Goal: Find specific page/section: Find specific page/section

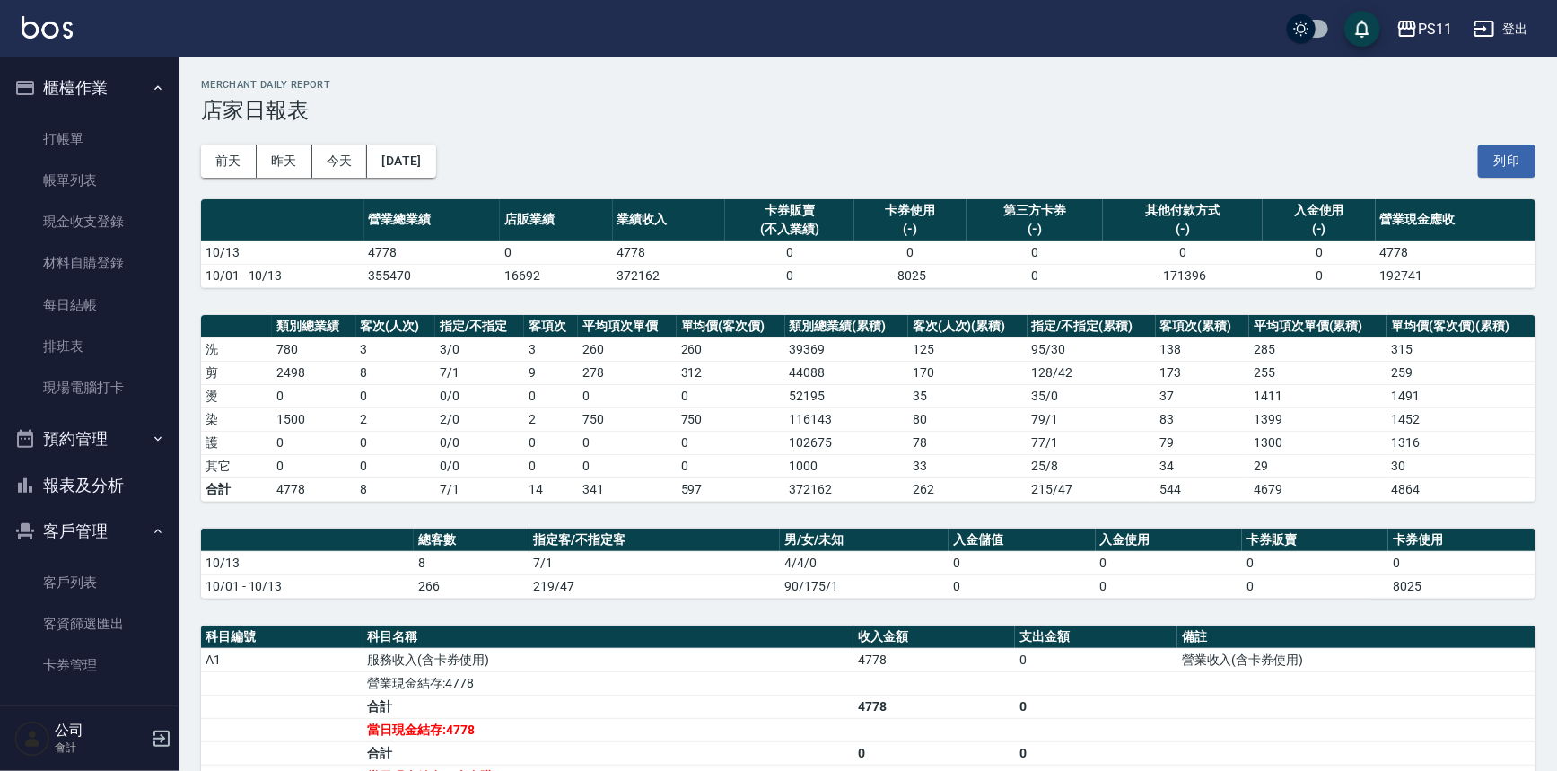
click at [123, 474] on button "報表及分析" at bounding box center [89, 485] width 165 height 47
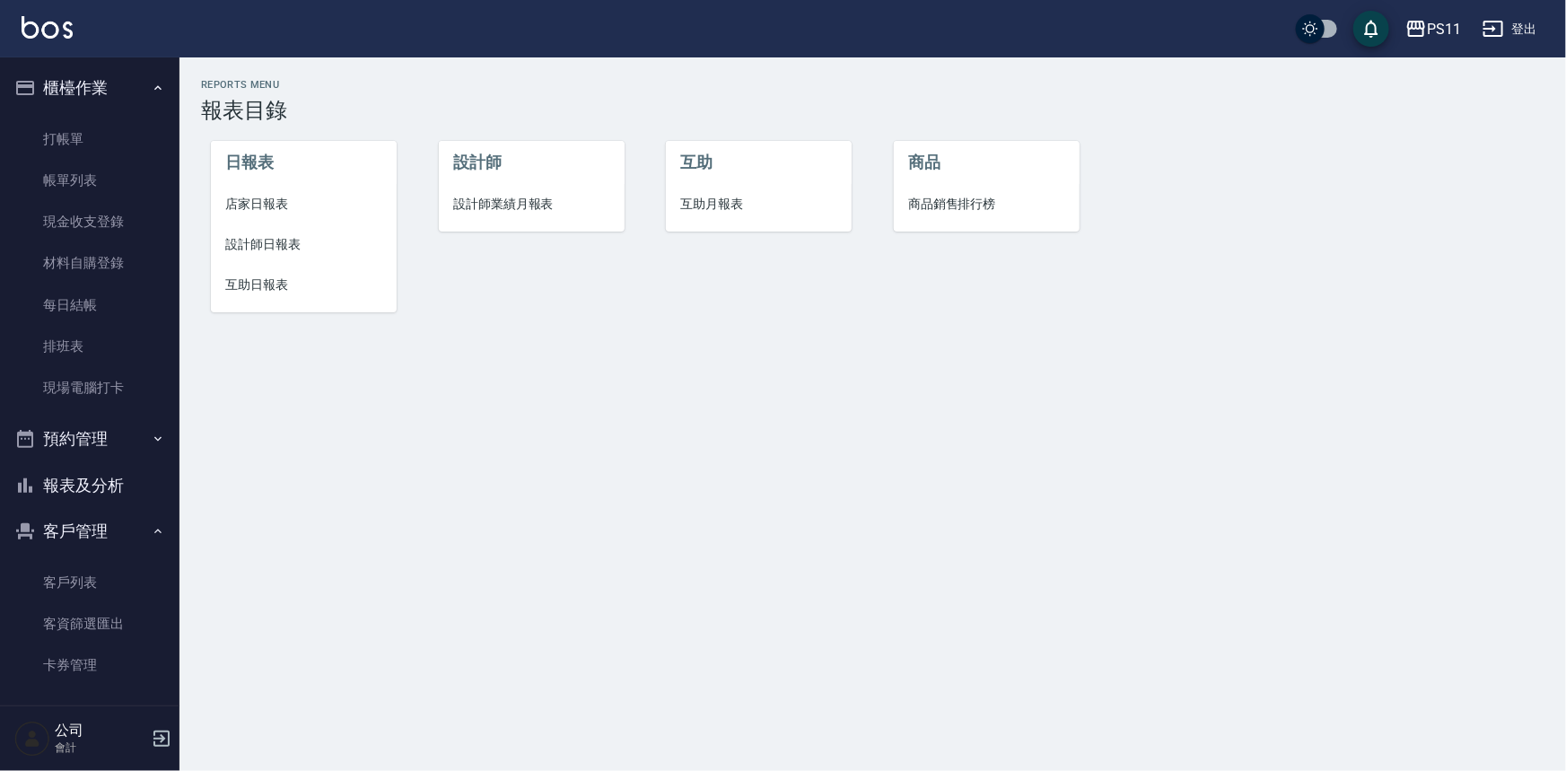
click at [249, 258] on li "設計師日報表" at bounding box center [304, 244] width 186 height 40
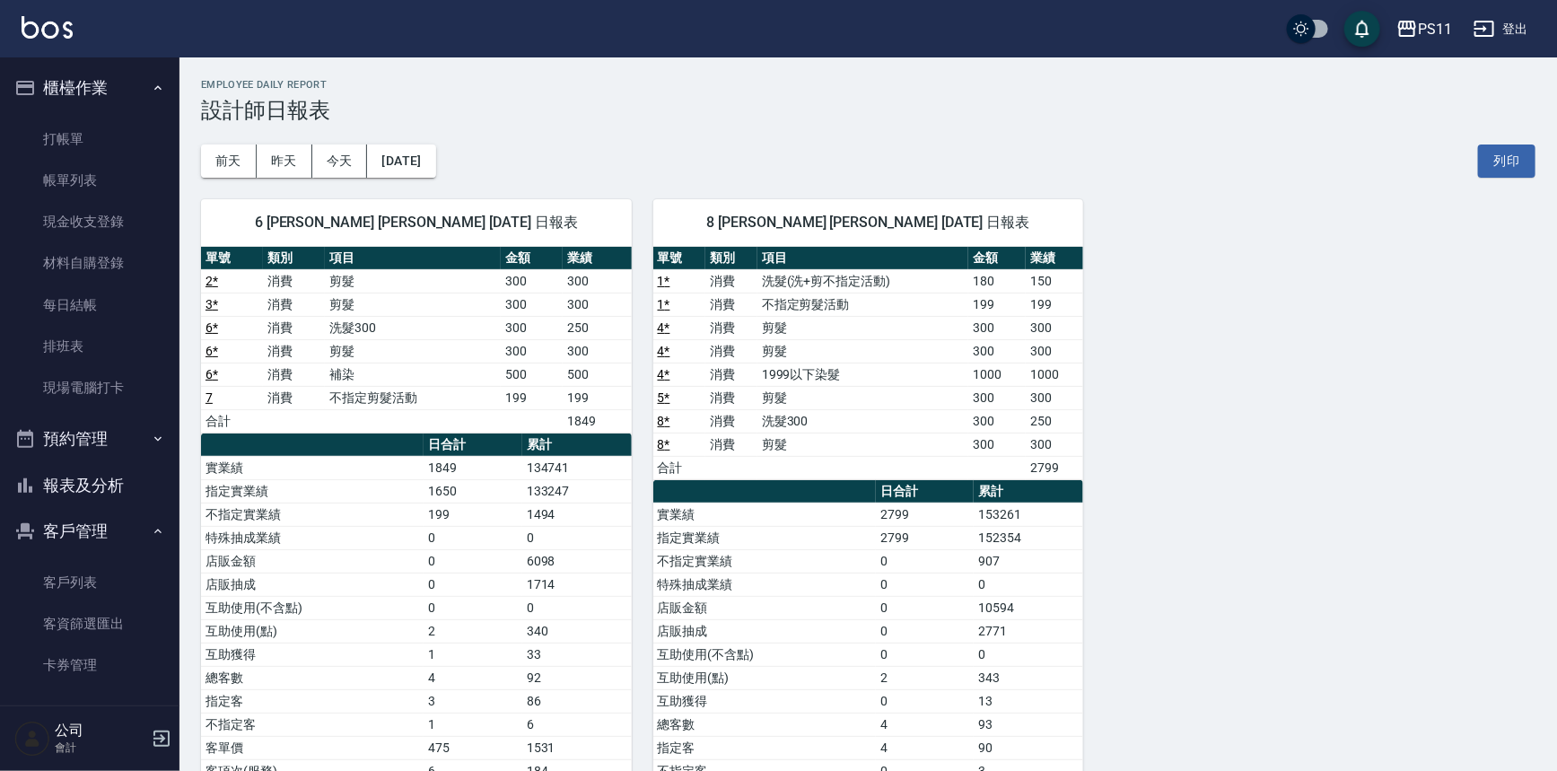
click at [117, 485] on button "報表及分析" at bounding box center [89, 485] width 165 height 47
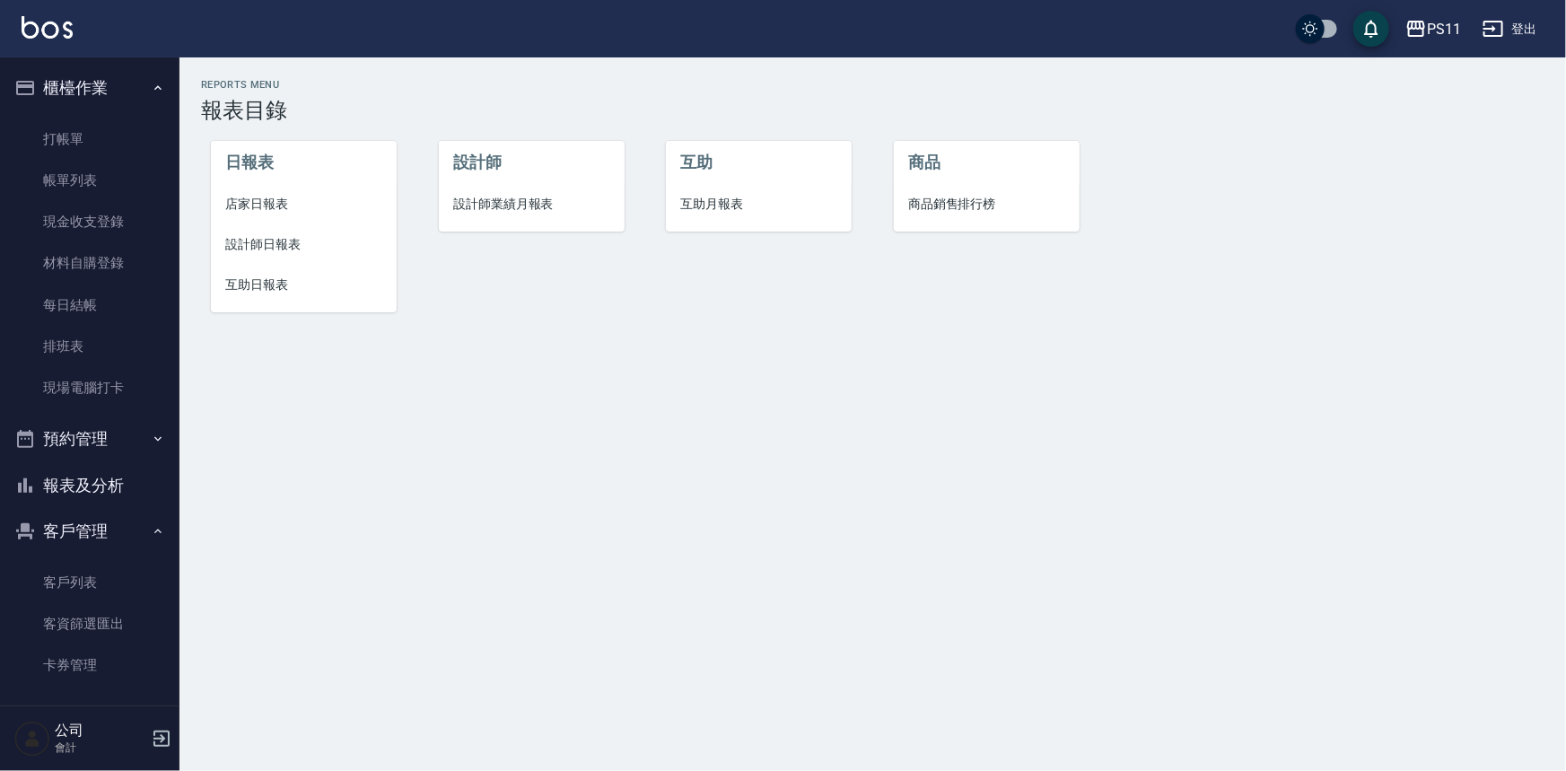
click at [287, 254] on li "設計師日報表" at bounding box center [304, 244] width 186 height 40
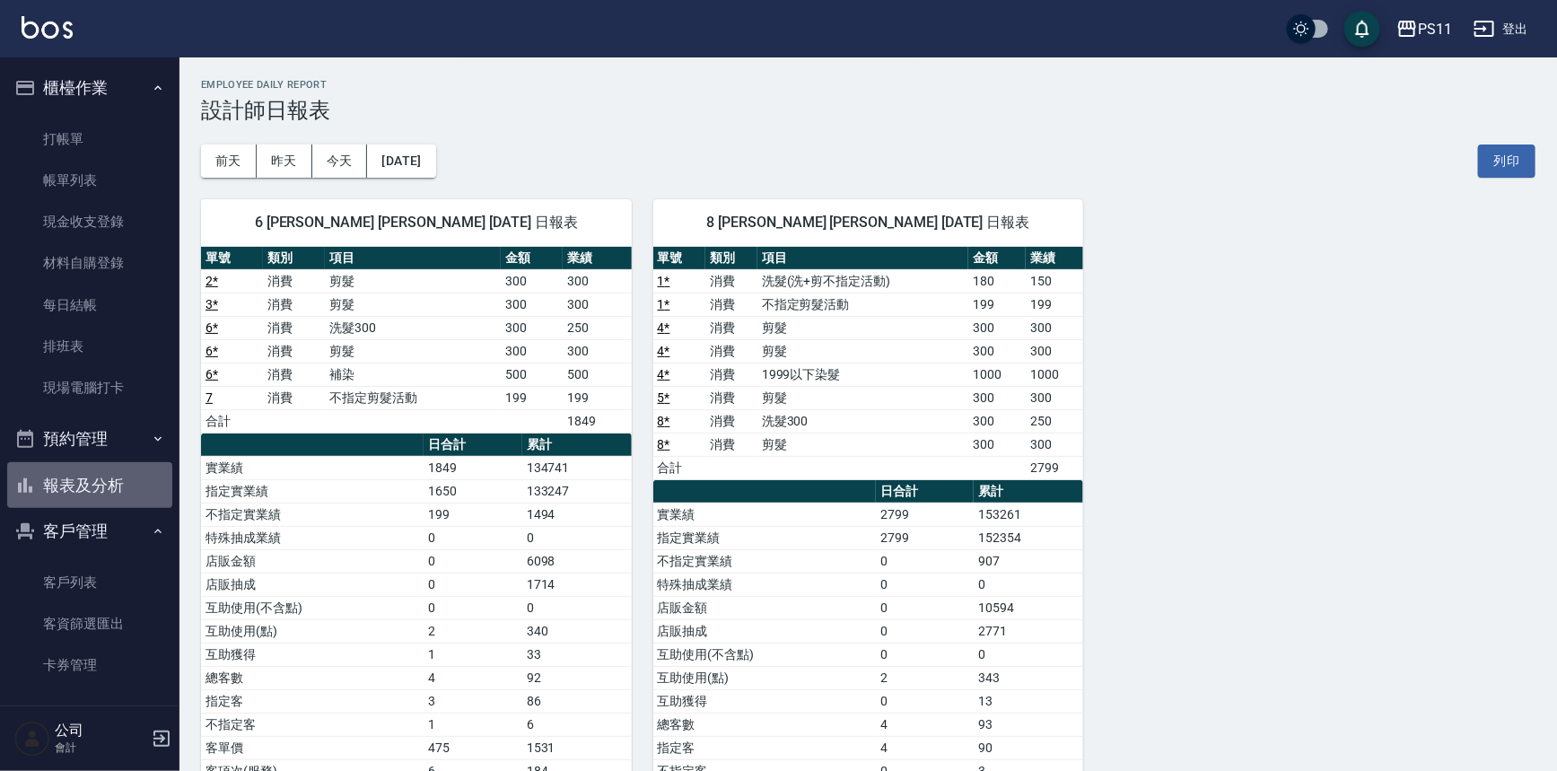
click at [130, 485] on button "報表及分析" at bounding box center [89, 485] width 165 height 47
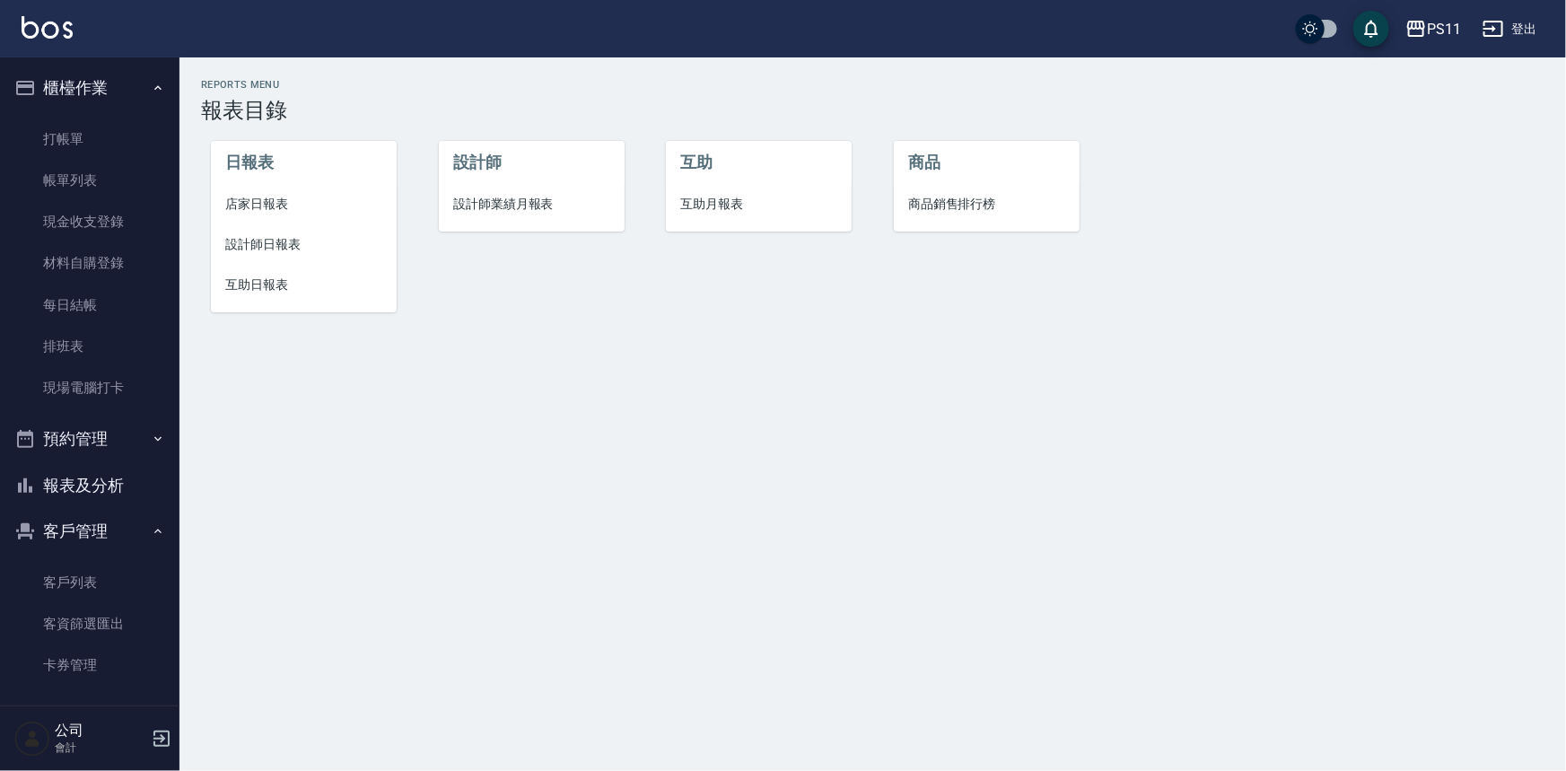
click at [292, 276] on span "互助日報表" at bounding box center [303, 284] width 157 height 19
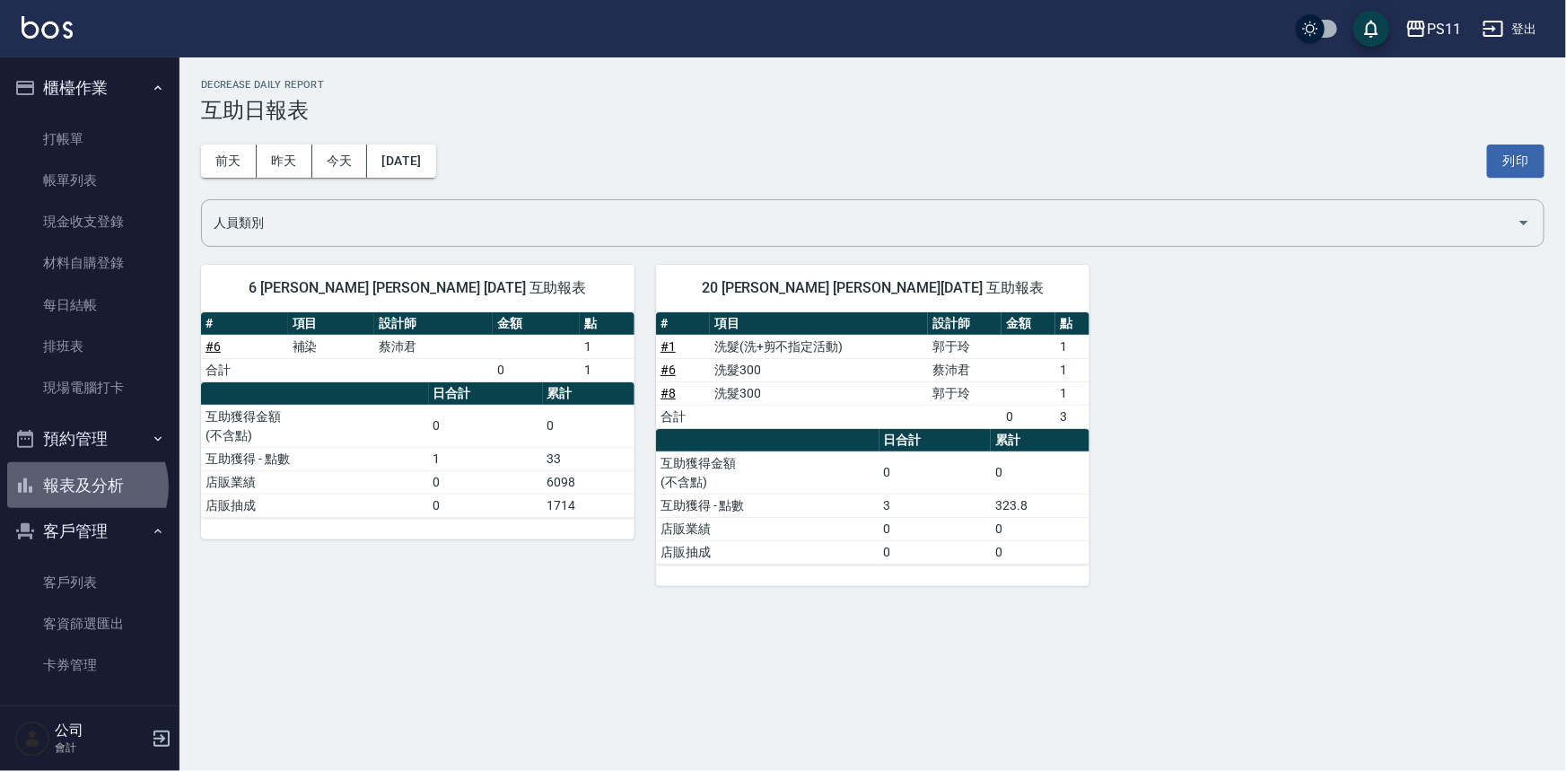
click at [82, 488] on button "報表及分析" at bounding box center [89, 485] width 165 height 47
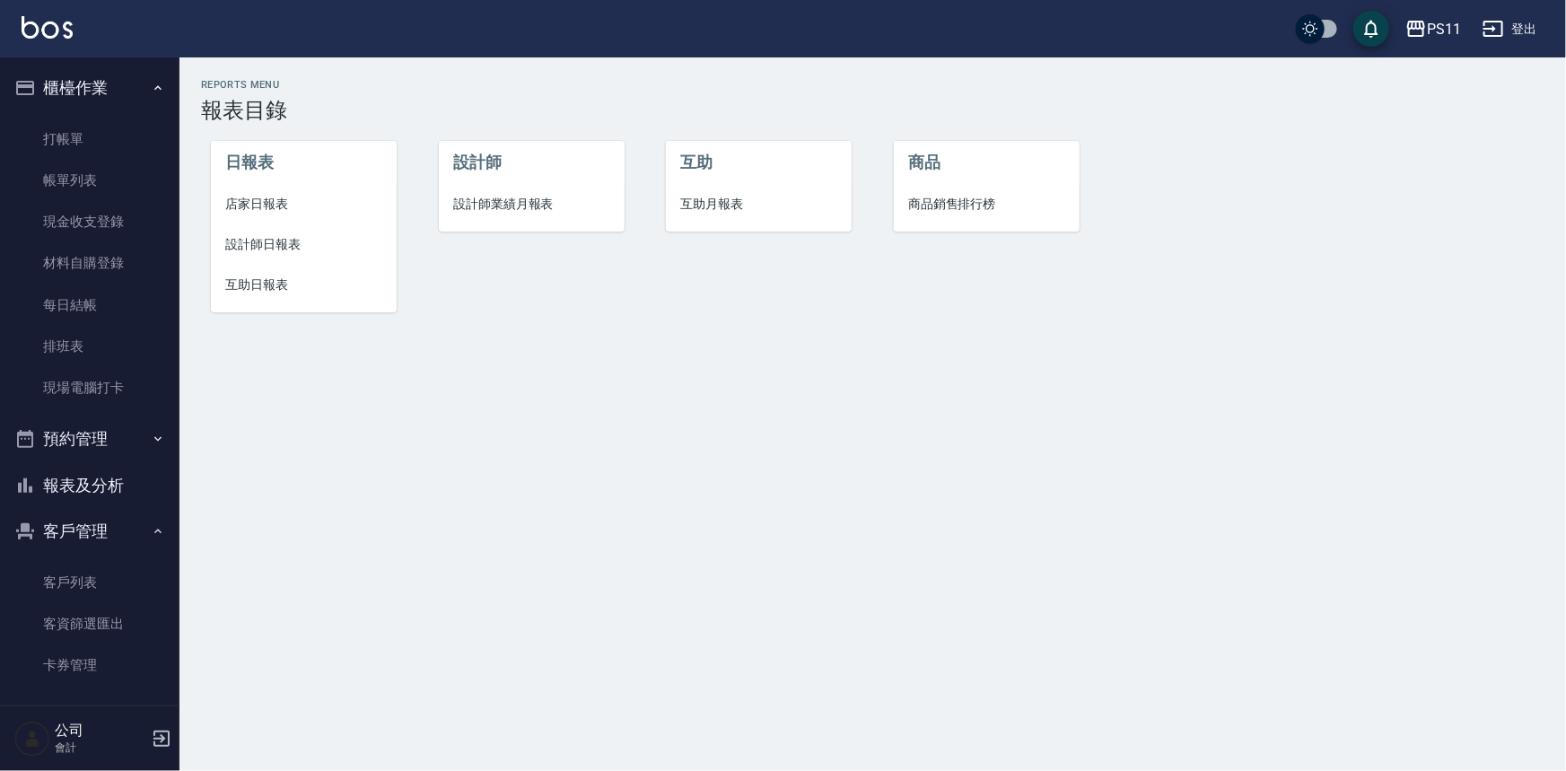
click at [480, 205] on span "設計師業績月報表" at bounding box center [531, 204] width 157 height 19
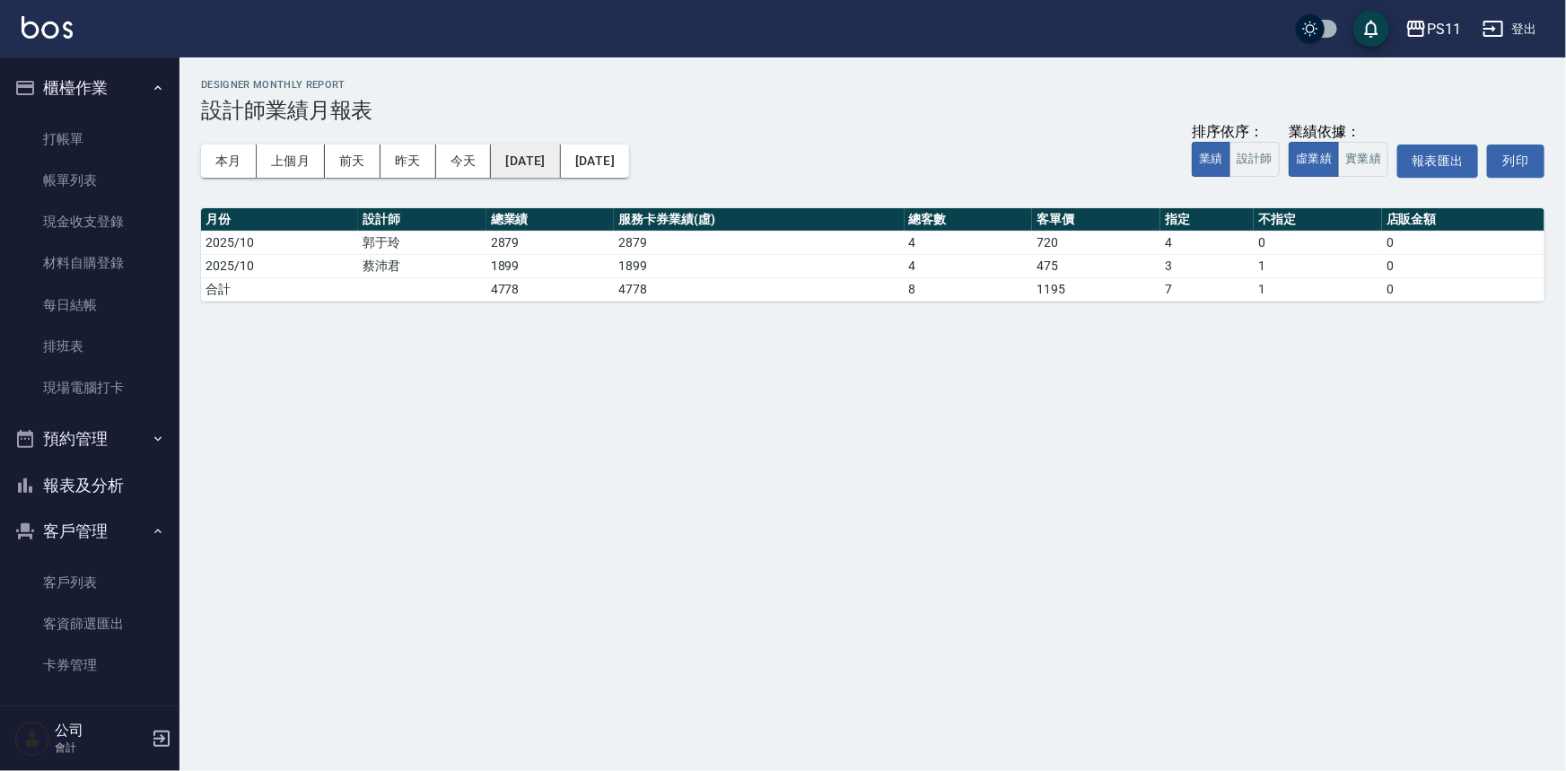
click at [541, 153] on button "[DATE]" at bounding box center [525, 160] width 69 height 33
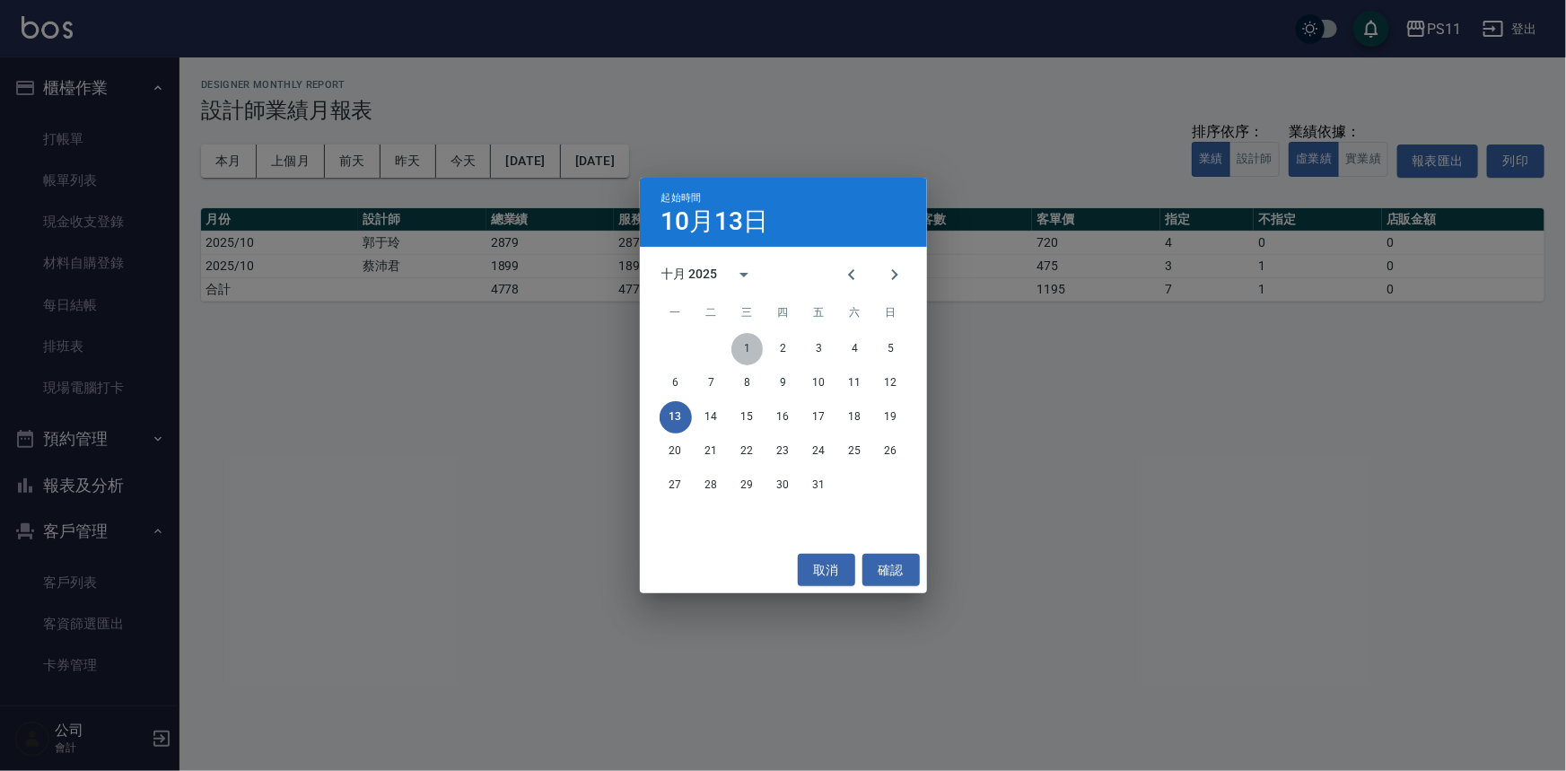
click at [745, 349] on button "1" at bounding box center [747, 349] width 32 height 32
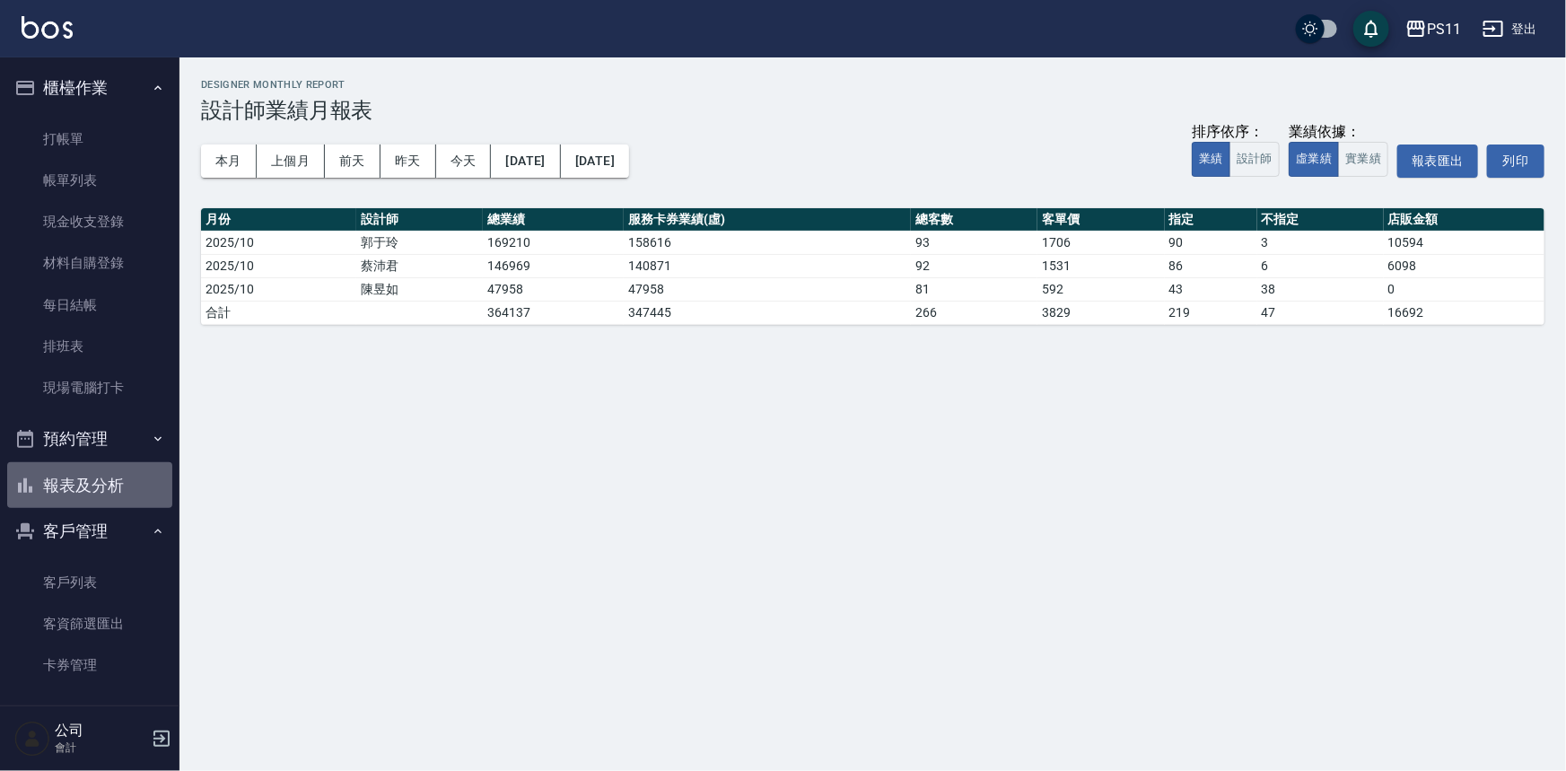
click at [100, 475] on button "報表及分析" at bounding box center [89, 485] width 165 height 47
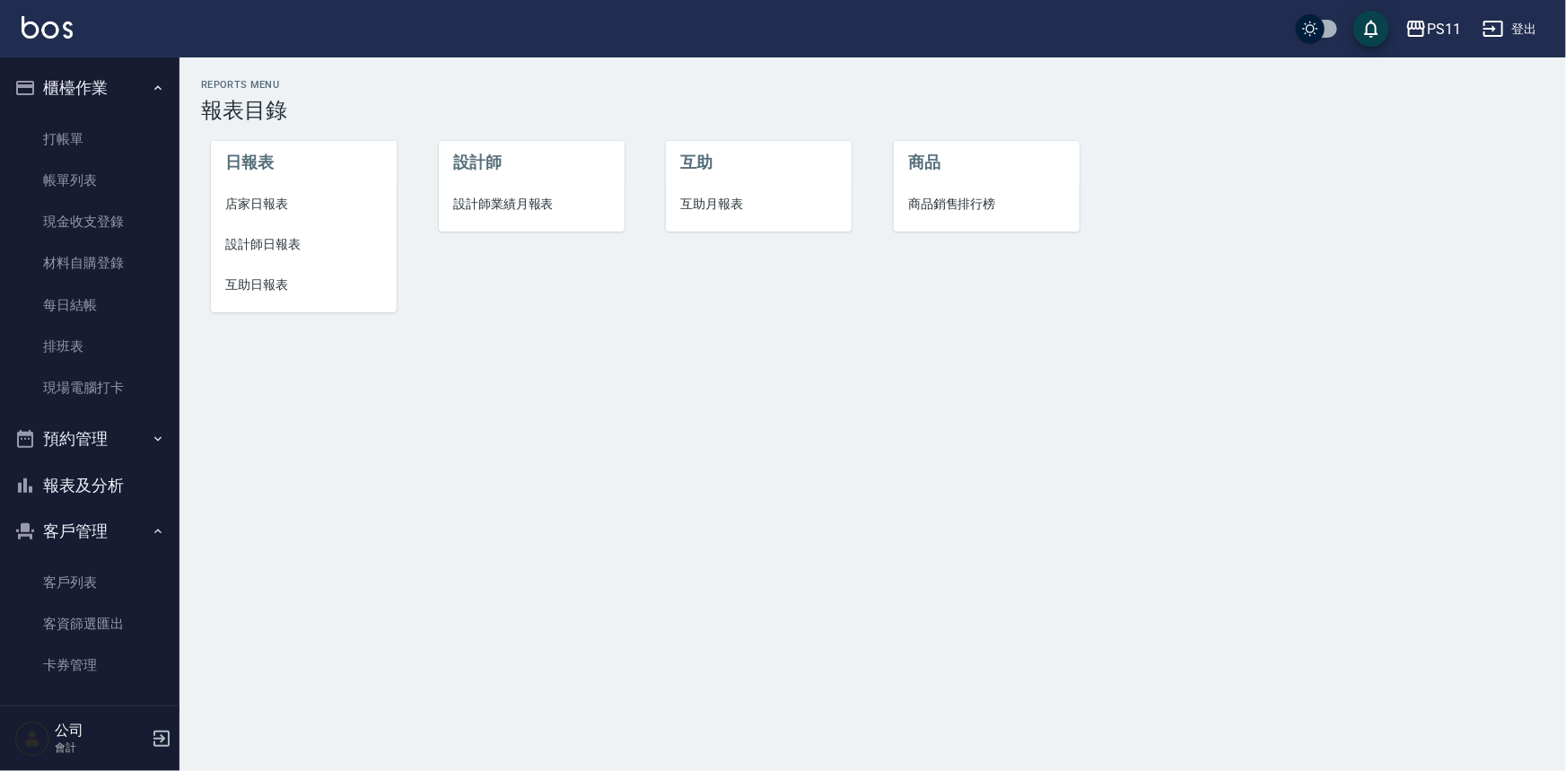
click at [258, 260] on li "設計師日報表" at bounding box center [304, 244] width 186 height 40
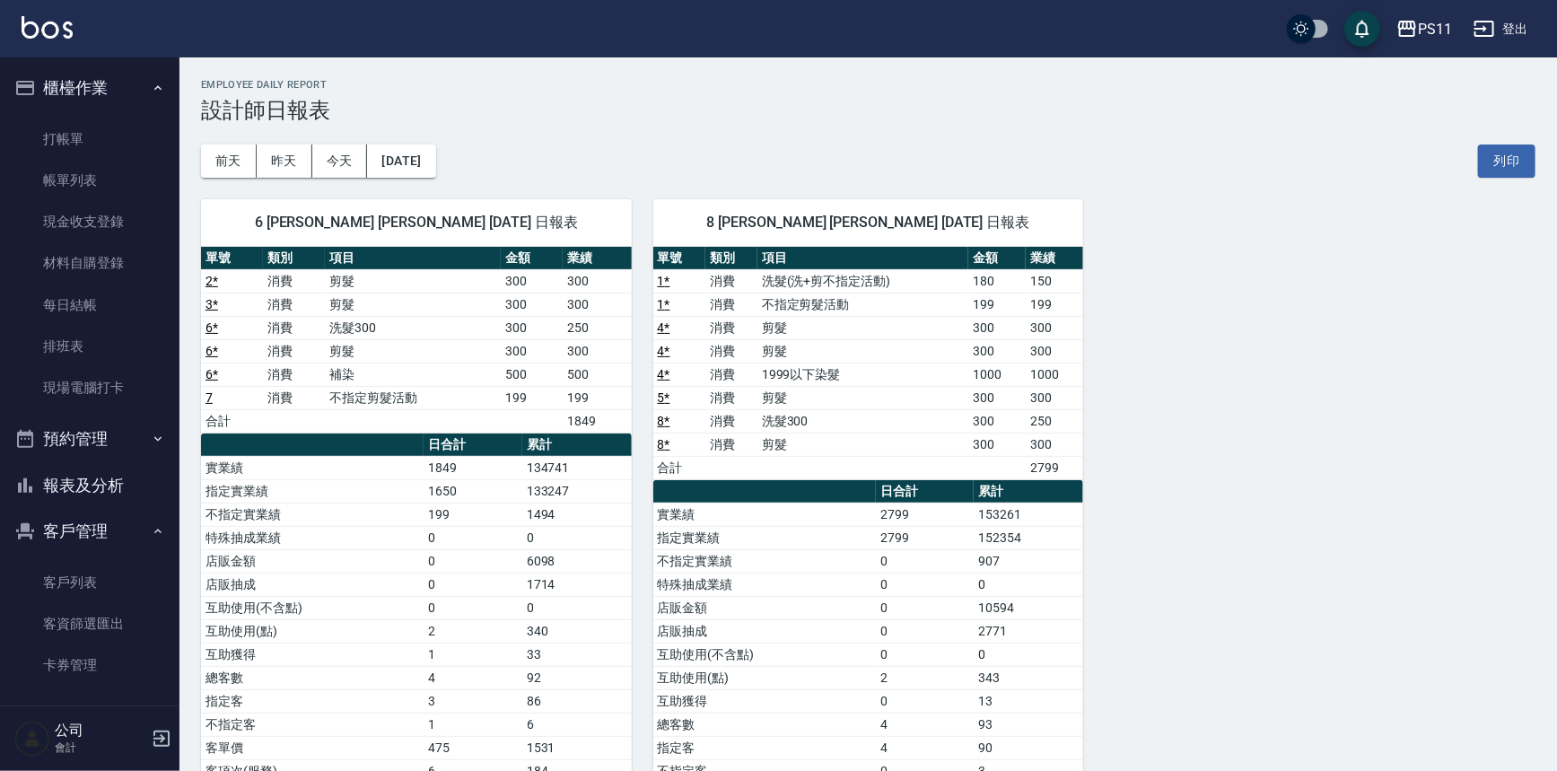
click at [76, 497] on button "報表及分析" at bounding box center [89, 485] width 165 height 47
